Goal: Task Accomplishment & Management: Manage account settings

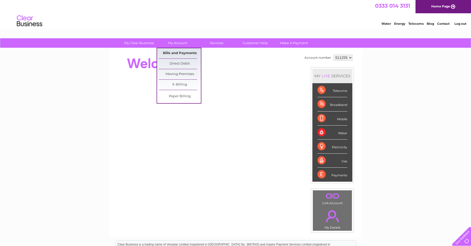
click at [172, 51] on link "Bills and Payments" at bounding box center [180, 53] width 42 height 10
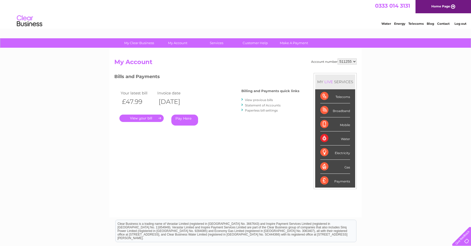
click at [142, 115] on link "." at bounding box center [141, 117] width 44 height 7
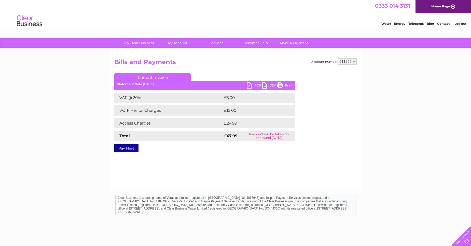
click at [250, 86] on link "PDF" at bounding box center [254, 85] width 15 height 7
